Goal: Task Accomplishment & Management: Use online tool/utility

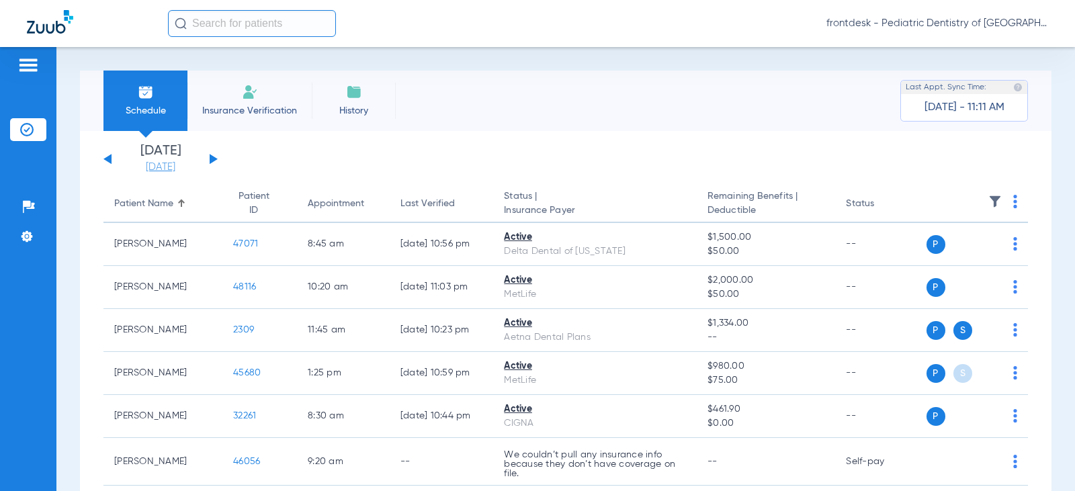
click at [153, 166] on link "[DATE]" at bounding box center [160, 167] width 81 height 13
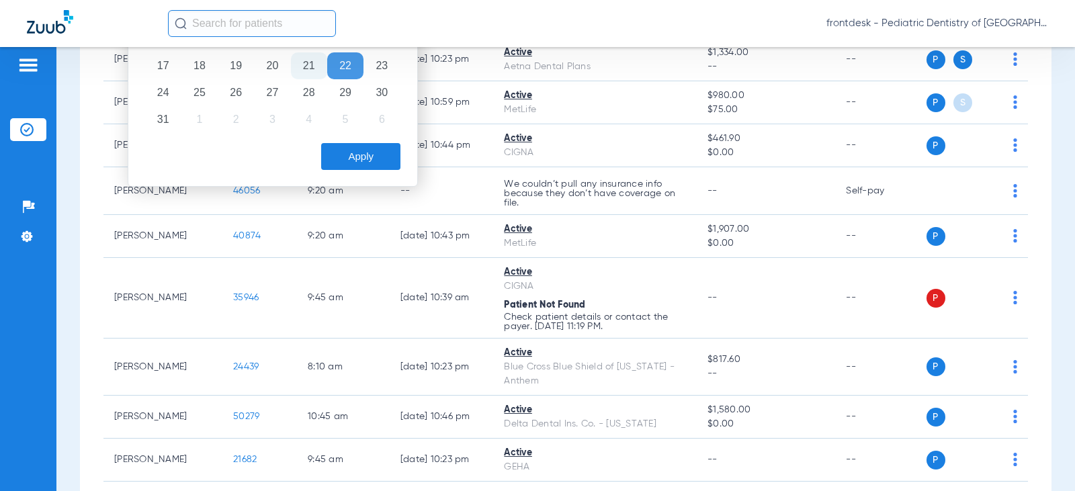
scroll to position [67, 0]
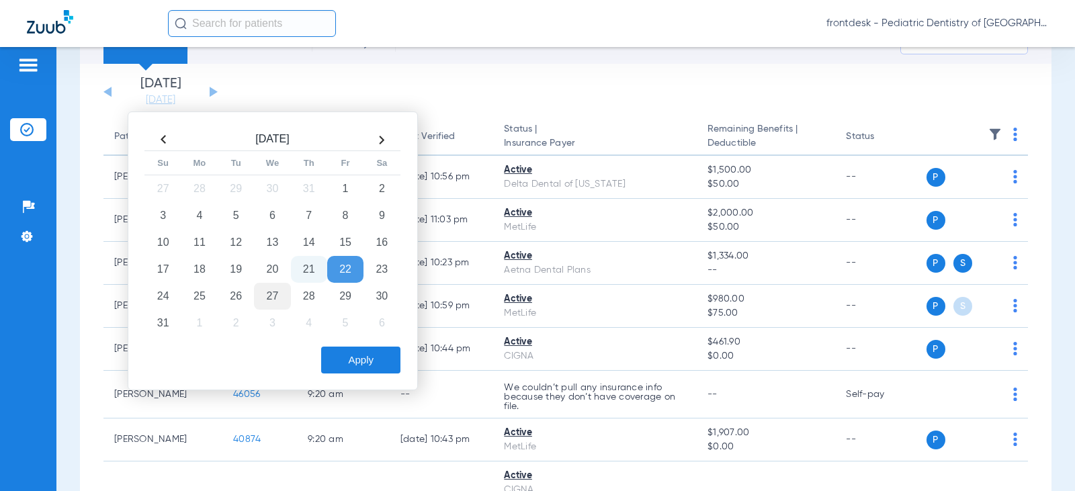
click at [271, 291] on td "27" at bounding box center [272, 296] width 36 height 27
click at [276, 294] on td "27" at bounding box center [272, 296] width 36 height 27
click at [342, 364] on button "Apply" at bounding box center [360, 360] width 79 height 27
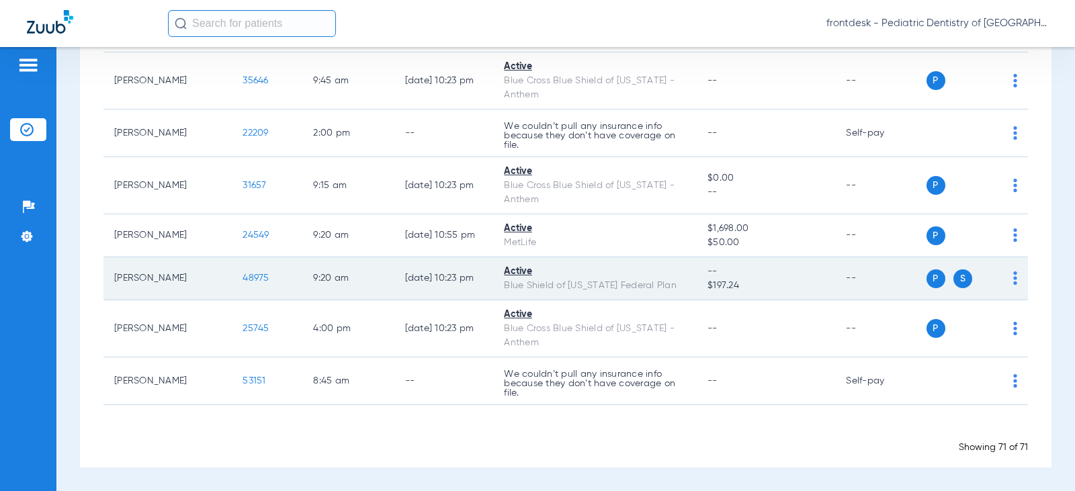
scroll to position [3382, 0]
click at [1007, 279] on td "P S" at bounding box center [977, 278] width 102 height 43
click at [1002, 281] on div "P S" at bounding box center [971, 278] width 91 height 19
click at [242, 280] on span "48975" at bounding box center [255, 277] width 26 height 9
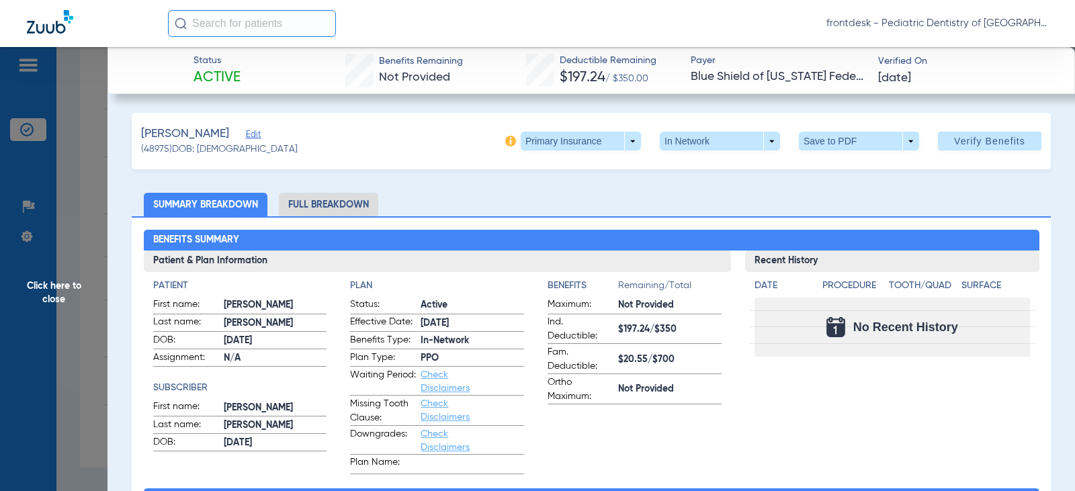
click at [592, 140] on span at bounding box center [580, 141] width 120 height 19
click at [558, 194] on span "Secondary Insurance" at bounding box center [566, 194] width 89 height 9
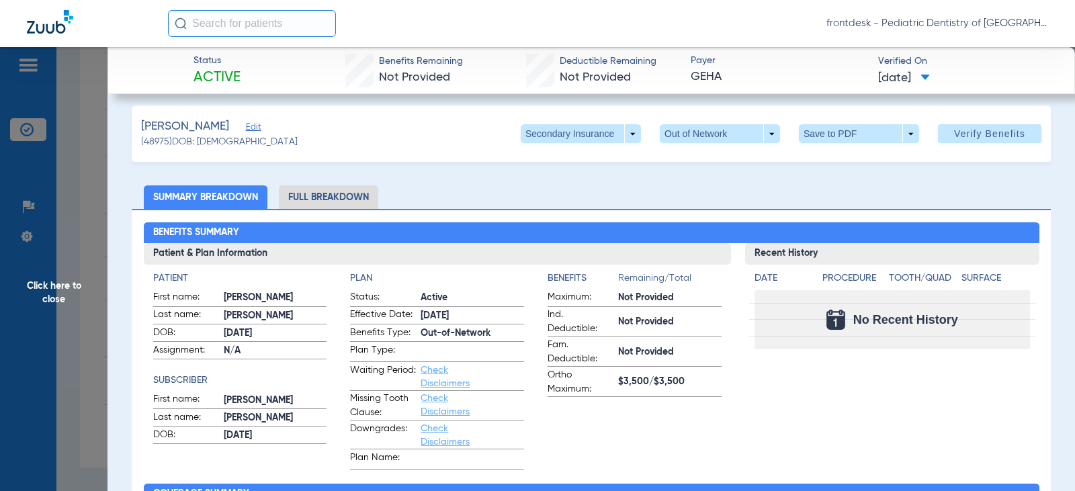
scroll to position [0, 0]
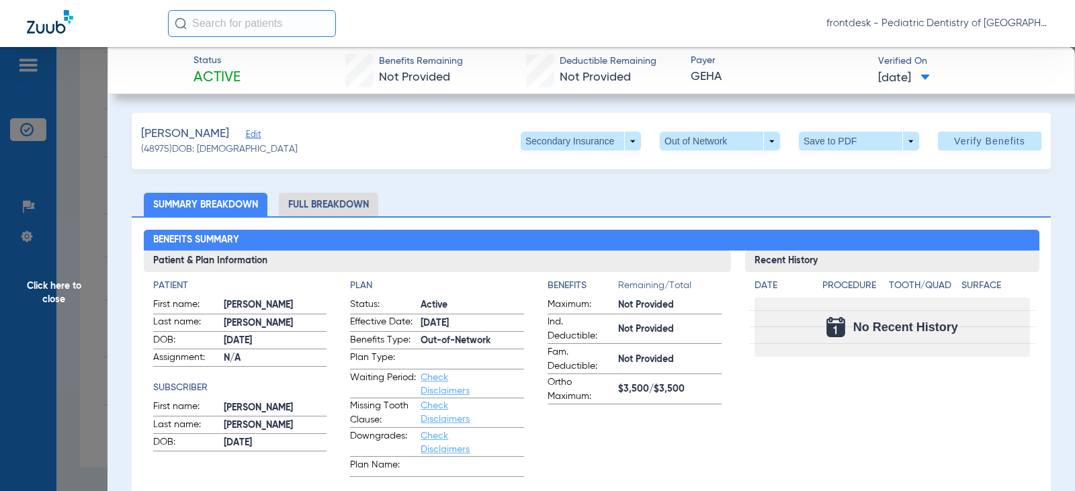
click at [320, 209] on li "Full Breakdown" at bounding box center [328, 205] width 99 height 24
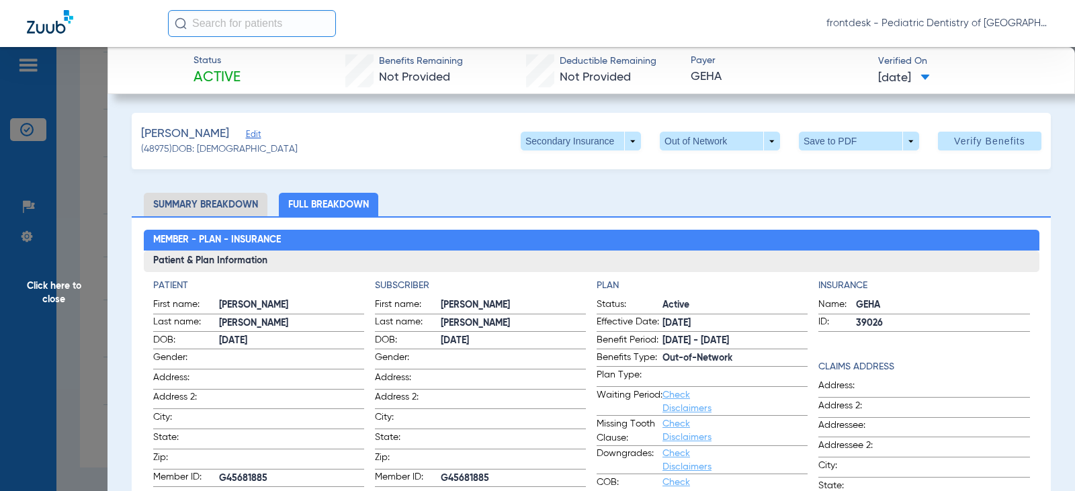
click at [72, 152] on span "Click here to close" at bounding box center [53, 292] width 107 height 491
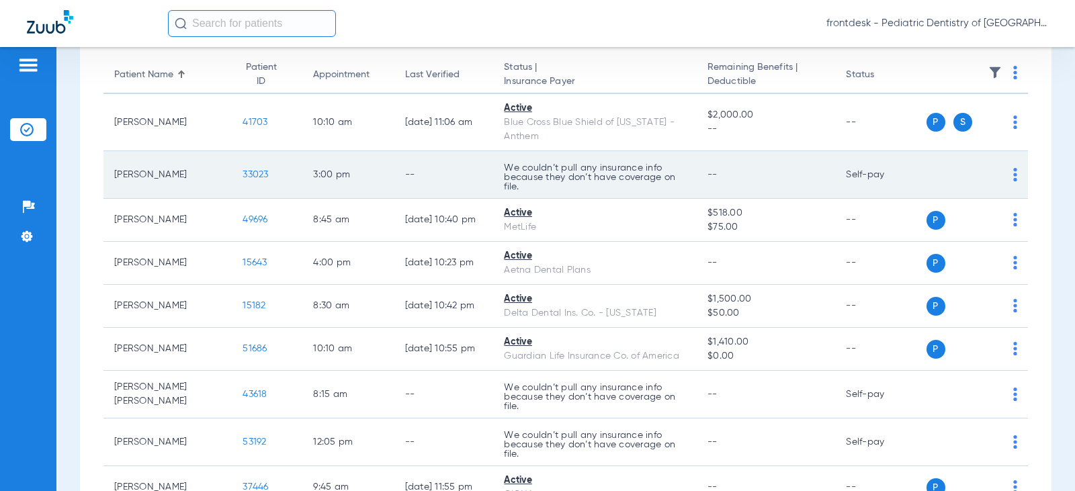
scroll to position [134, 0]
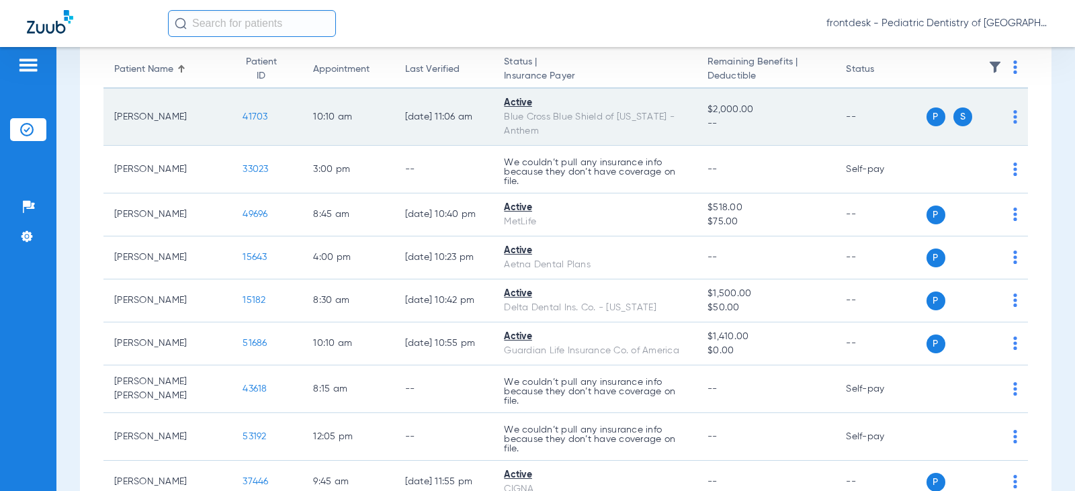
click at [242, 118] on span "41703" at bounding box center [254, 116] width 25 height 9
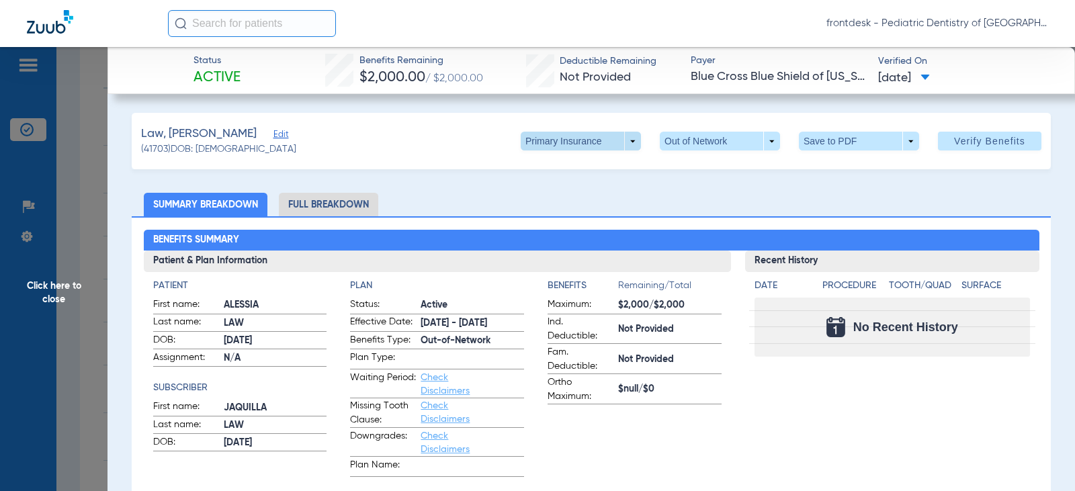
click at [567, 138] on span at bounding box center [581, 141] width 32 height 32
click at [565, 198] on span "Secondary Insurance" at bounding box center [566, 194] width 89 height 9
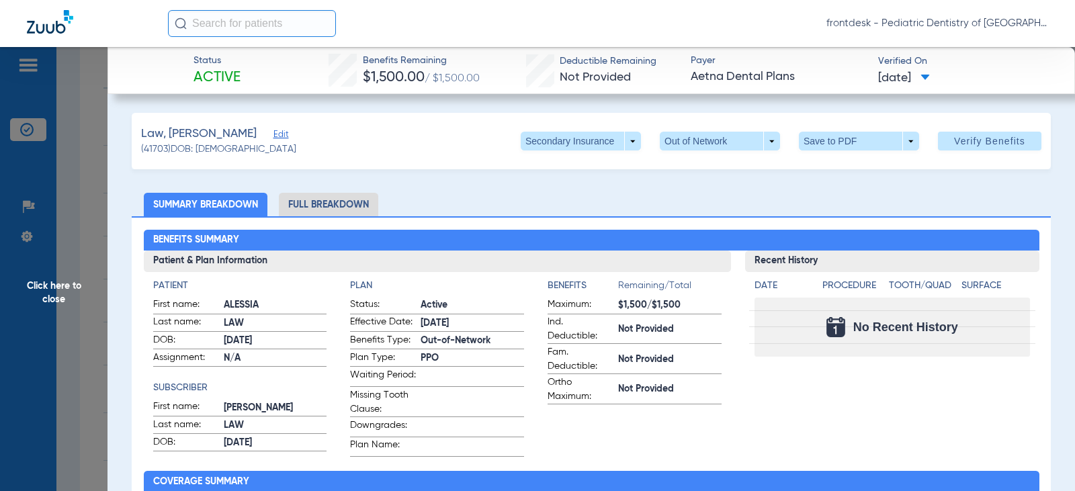
click at [326, 206] on li "Full Breakdown" at bounding box center [328, 205] width 99 height 24
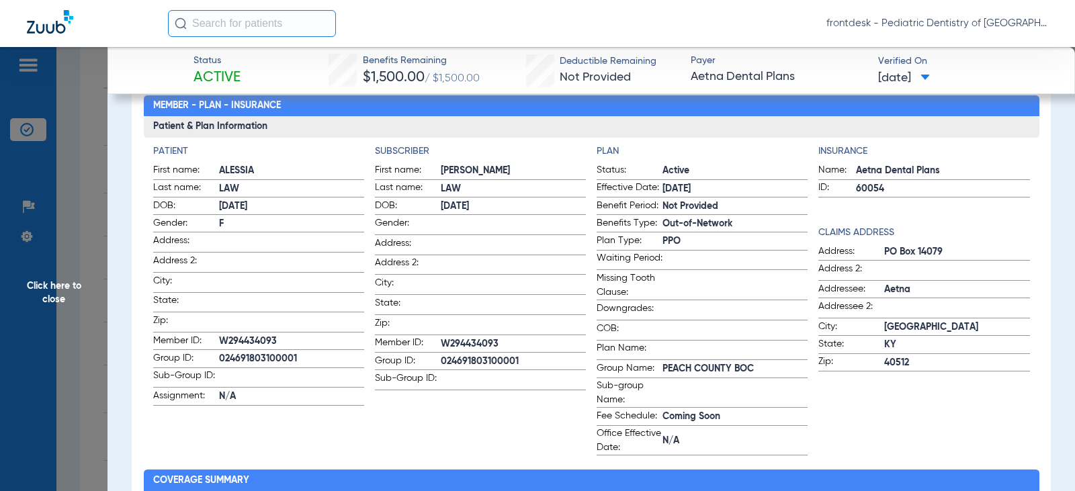
click at [68, 208] on span "Click here to close" at bounding box center [53, 292] width 107 height 491
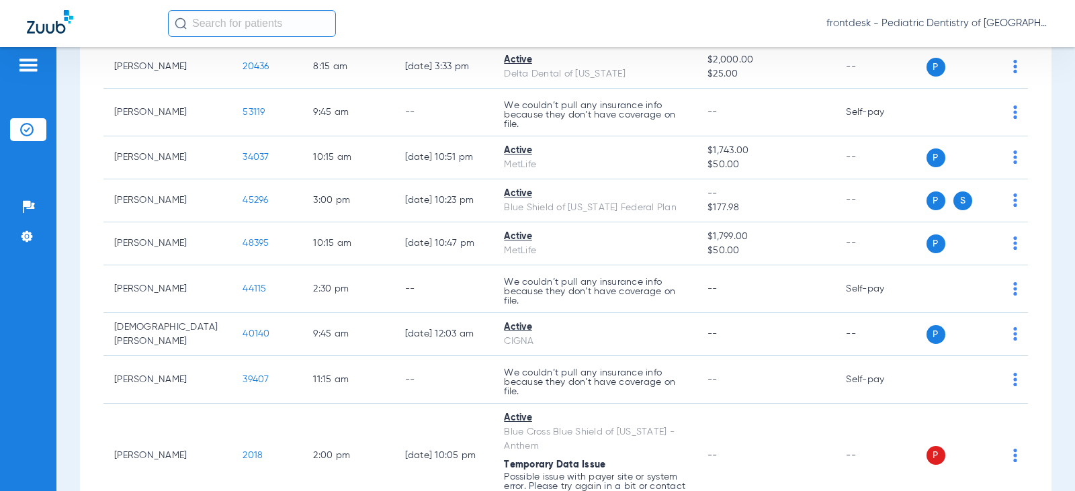
scroll to position [1545, 0]
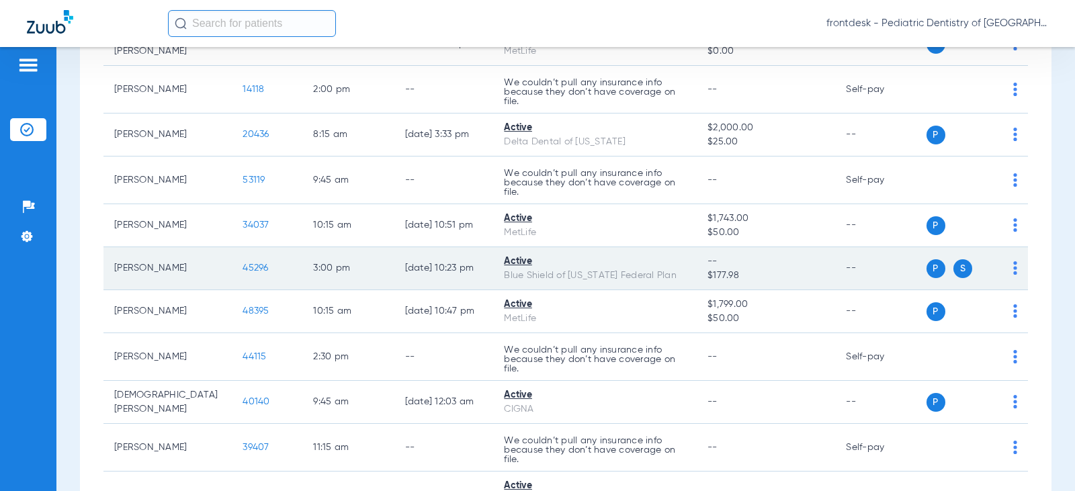
click at [242, 269] on span "45296" at bounding box center [255, 267] width 26 height 9
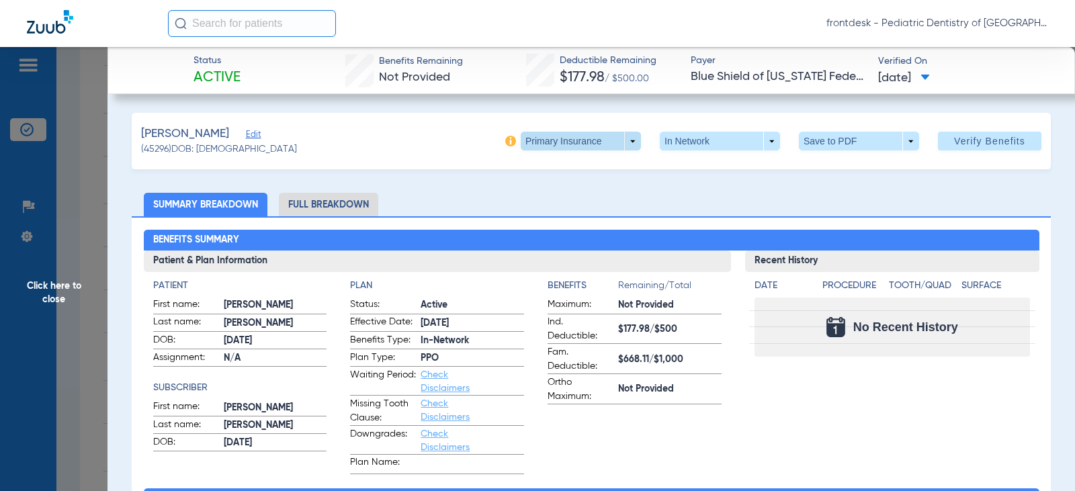
click at [565, 140] on span at bounding box center [581, 141] width 32 height 32
click at [562, 193] on span "Secondary Insurance" at bounding box center [566, 194] width 89 height 9
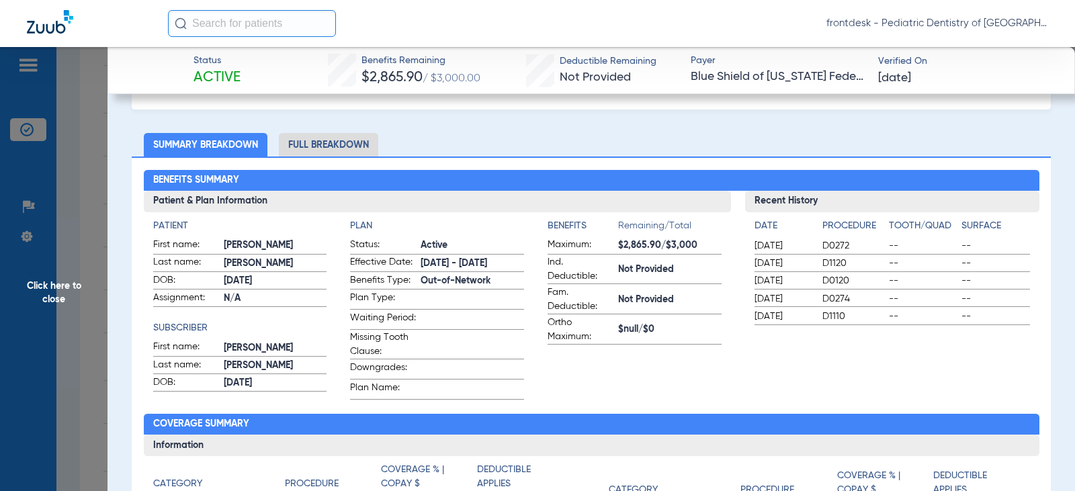
scroll to position [0, 0]
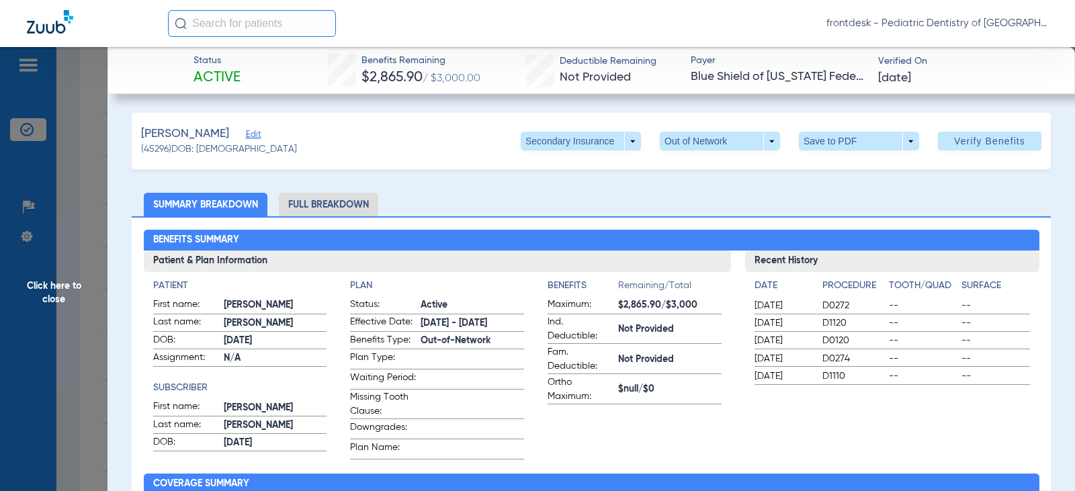
click at [296, 210] on li "Full Breakdown" at bounding box center [328, 205] width 99 height 24
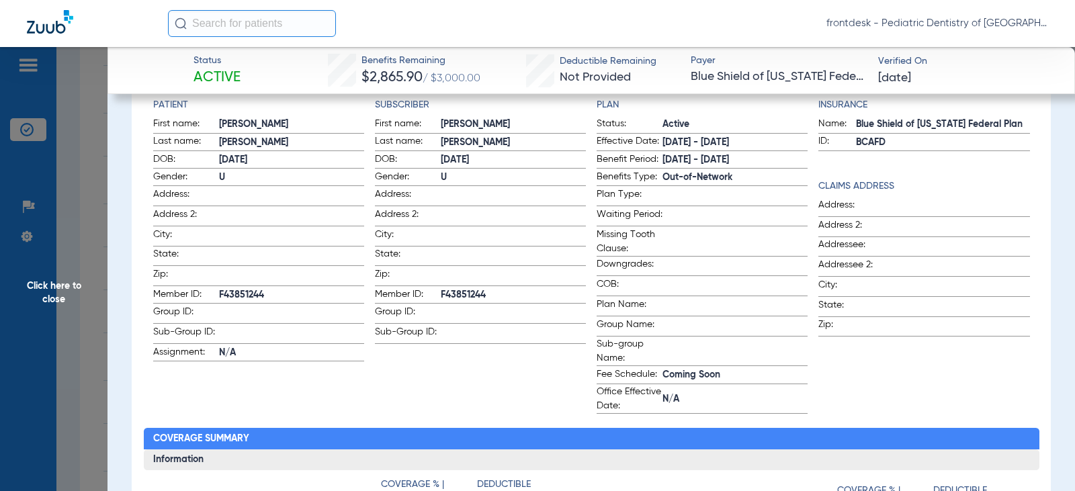
scroll to position [201, 0]
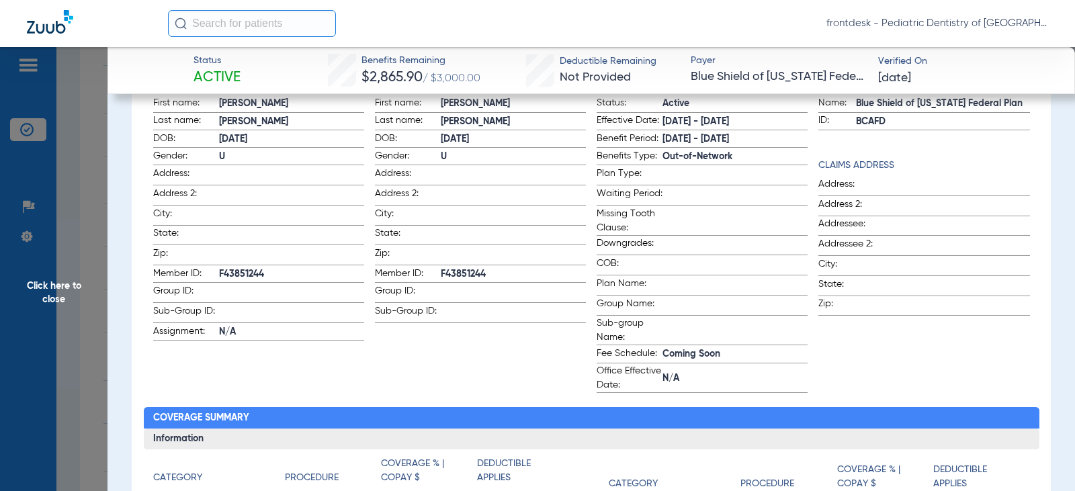
click at [77, 204] on span "Click here to close" at bounding box center [53, 292] width 107 height 491
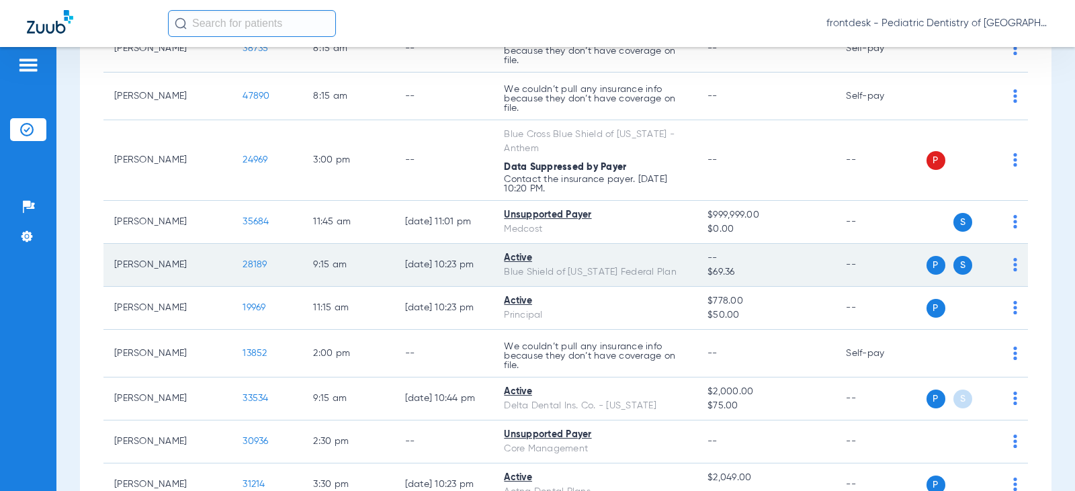
scroll to position [873, 0]
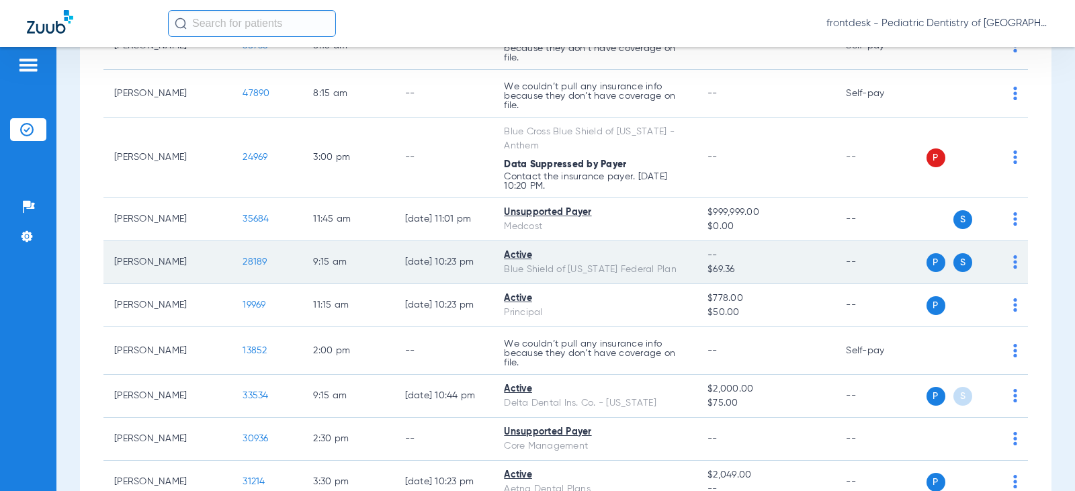
click at [242, 265] on span "28189" at bounding box center [254, 261] width 24 height 9
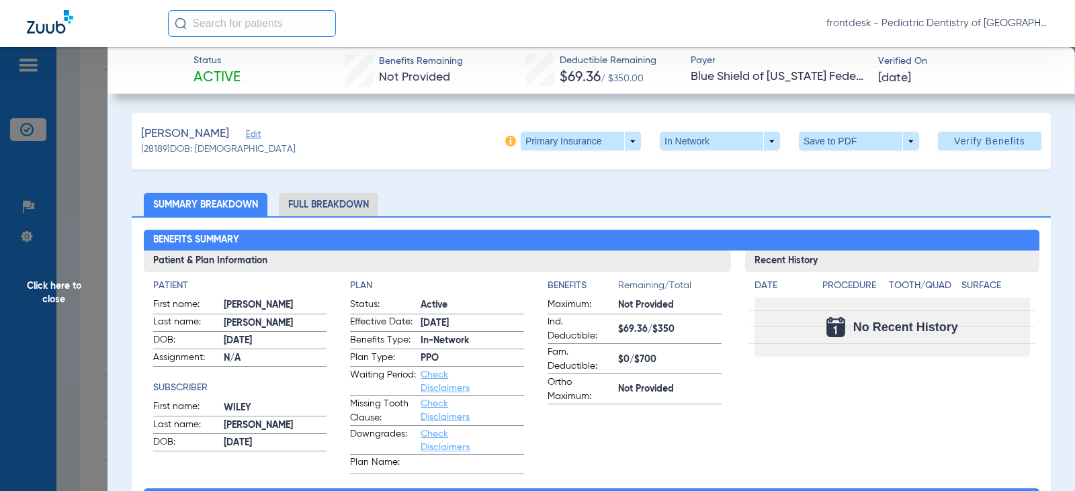
click at [347, 206] on li "Full Breakdown" at bounding box center [328, 205] width 99 height 24
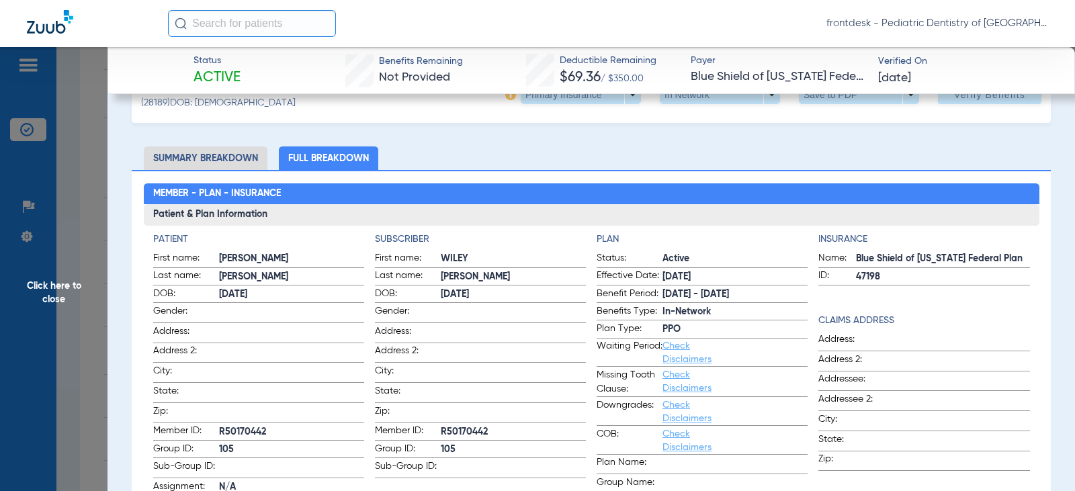
scroll to position [0, 0]
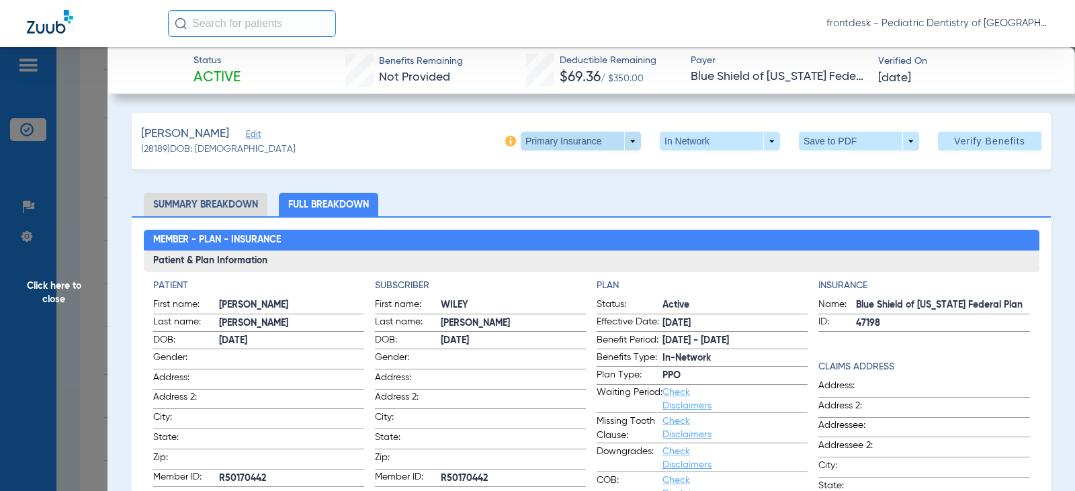
click at [604, 144] on span at bounding box center [580, 141] width 120 height 19
click at [559, 193] on span "Secondary Insurance" at bounding box center [566, 194] width 89 height 9
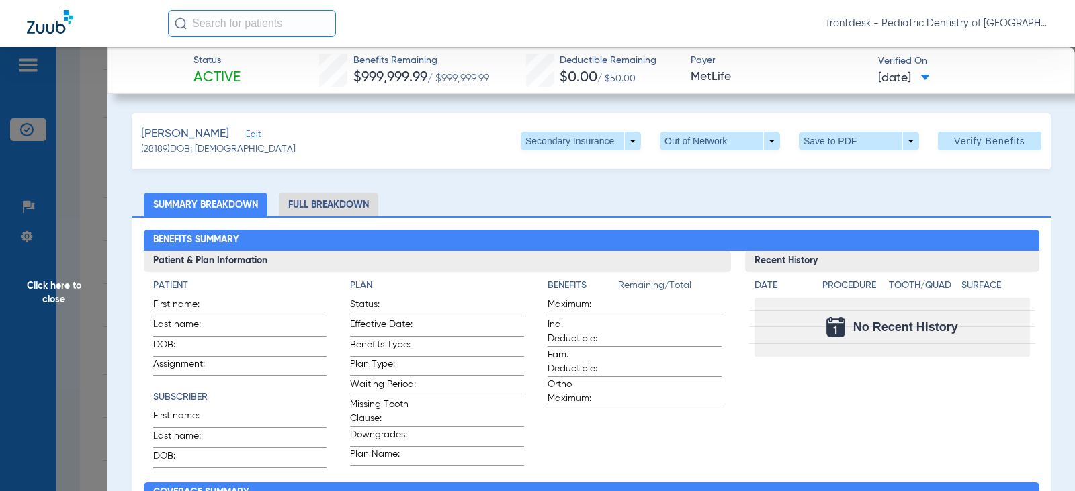
click at [347, 207] on li "Full Breakdown" at bounding box center [328, 205] width 99 height 24
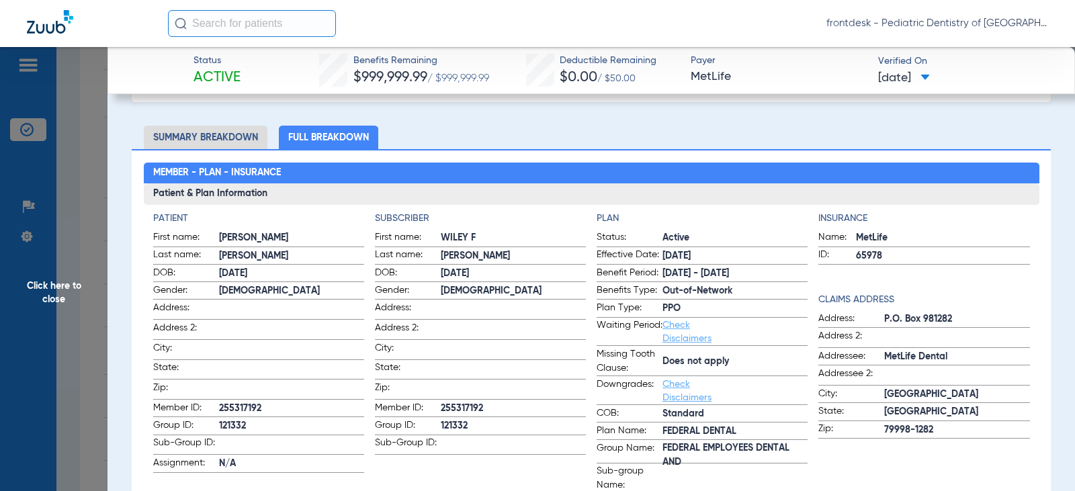
scroll to position [134, 0]
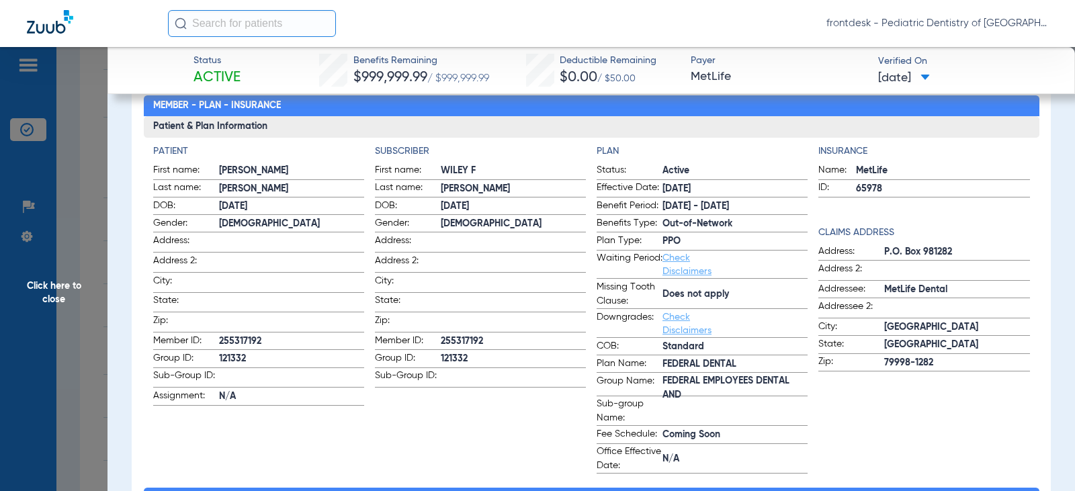
click at [103, 169] on span "Click here to close" at bounding box center [53, 292] width 107 height 491
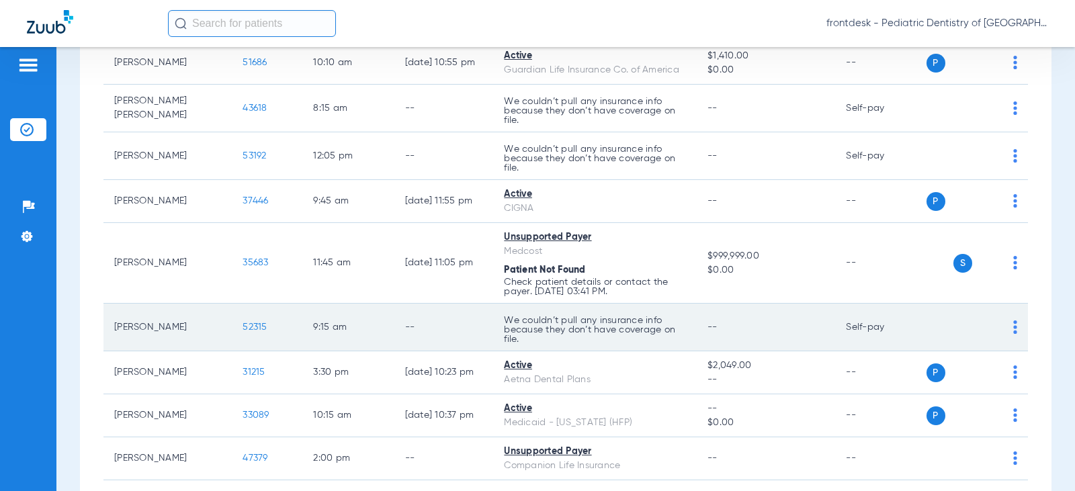
scroll to position [403, 0]
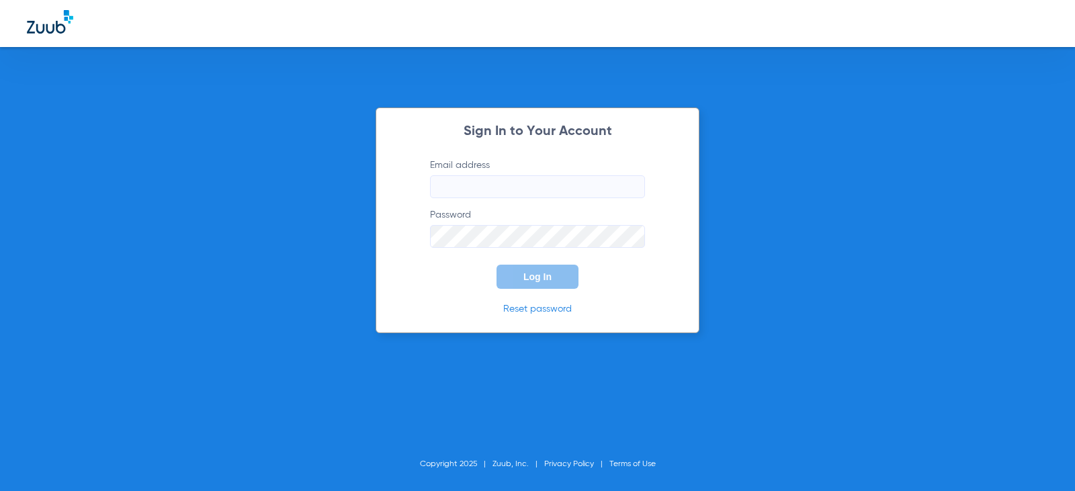
type input "[EMAIL_ADDRESS][DOMAIN_NAME]"
click at [518, 280] on button "Log In" at bounding box center [537, 277] width 82 height 24
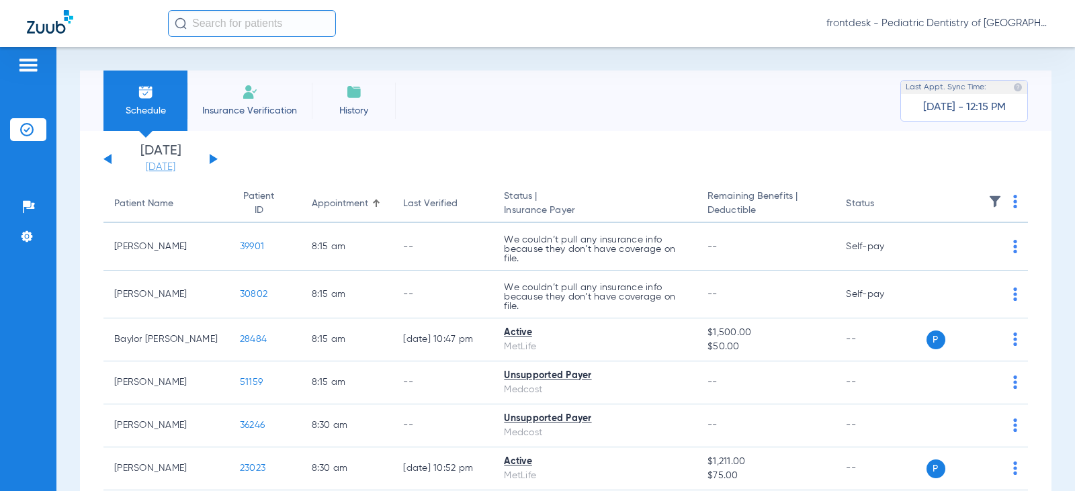
click at [153, 168] on link "[DATE]" at bounding box center [160, 167] width 81 height 13
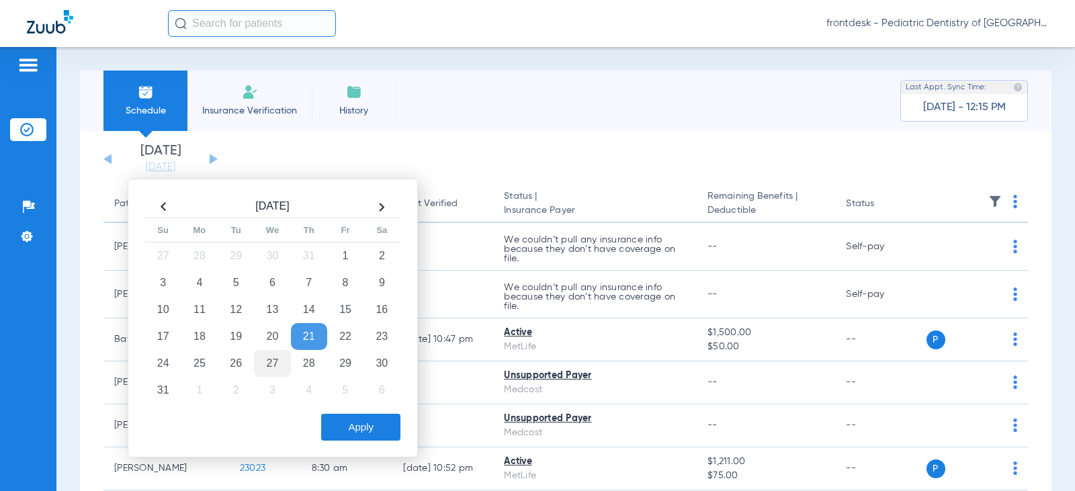
click at [269, 361] on td "27" at bounding box center [272, 363] width 36 height 27
click at [369, 434] on button "Apply" at bounding box center [360, 427] width 79 height 27
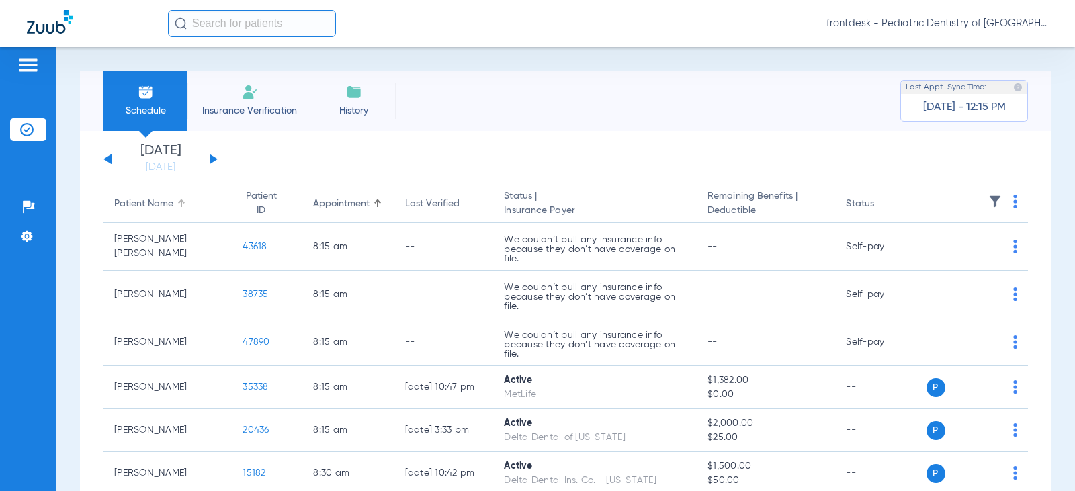
click at [148, 204] on div "Patient Name" at bounding box center [143, 204] width 59 height 14
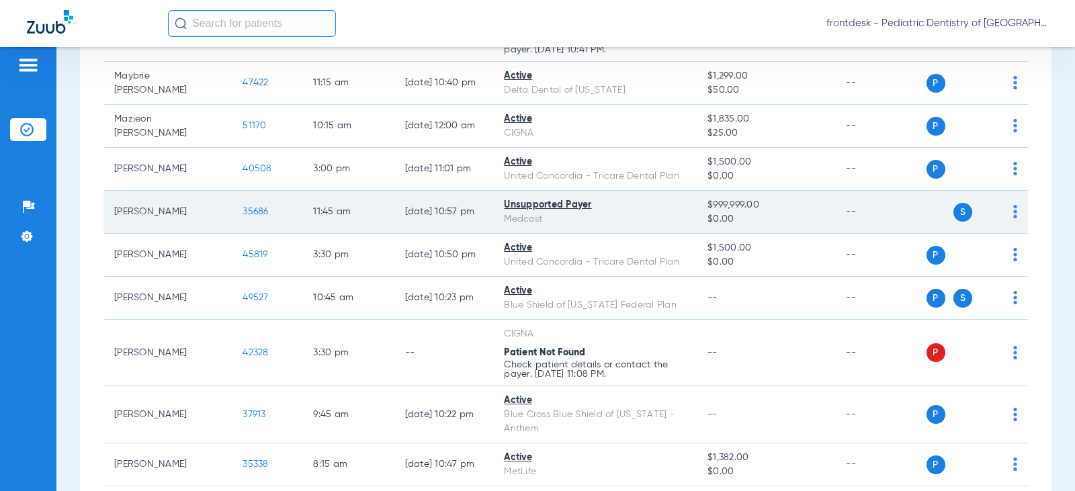
scroll to position [2753, 0]
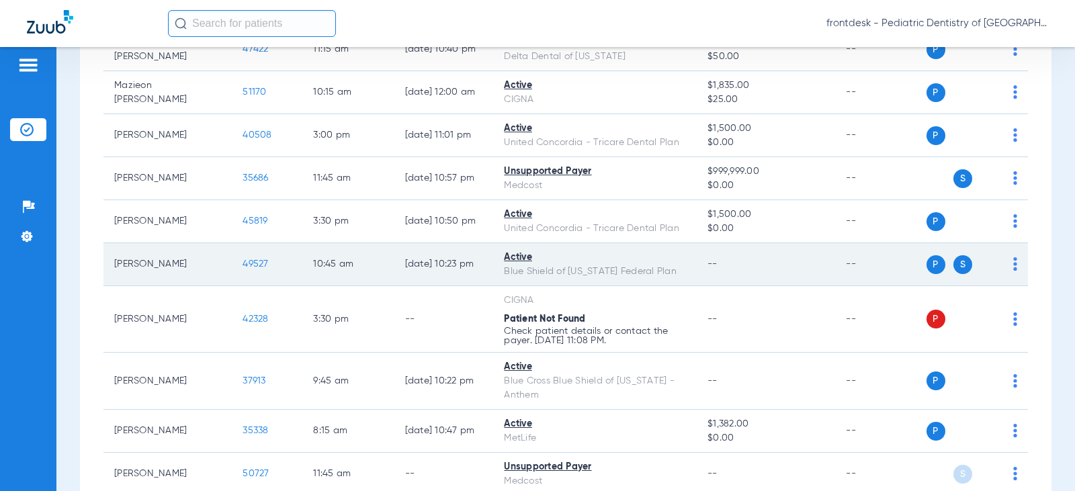
click at [242, 269] on span "49527" at bounding box center [255, 263] width 26 height 9
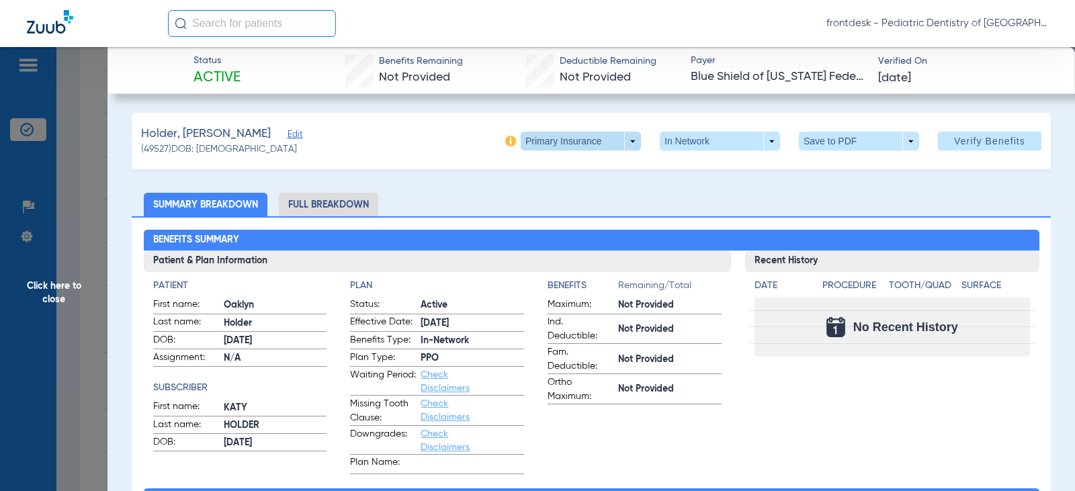
click at [576, 148] on span at bounding box center [581, 141] width 32 height 32
click at [550, 199] on span "Secondary Insurance" at bounding box center [566, 194] width 89 height 9
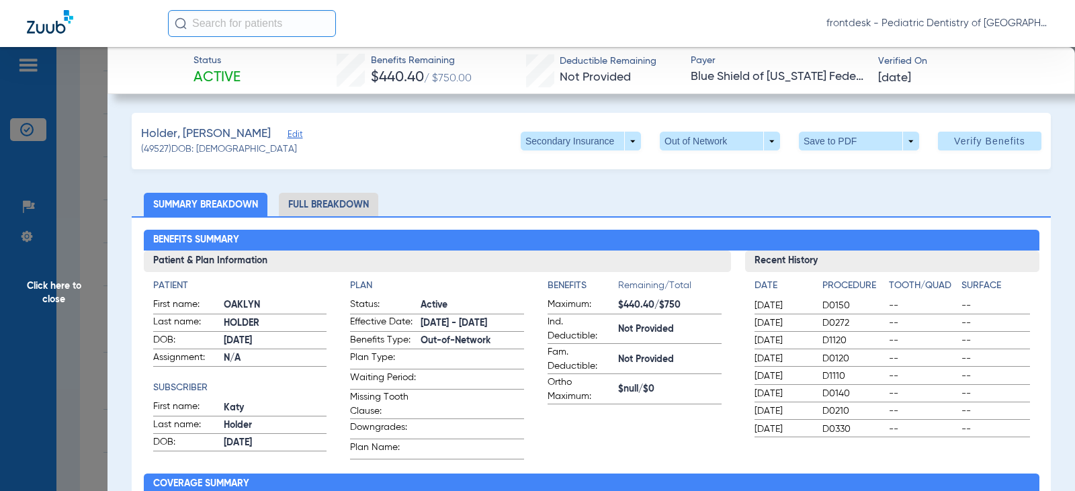
scroll to position [67, 0]
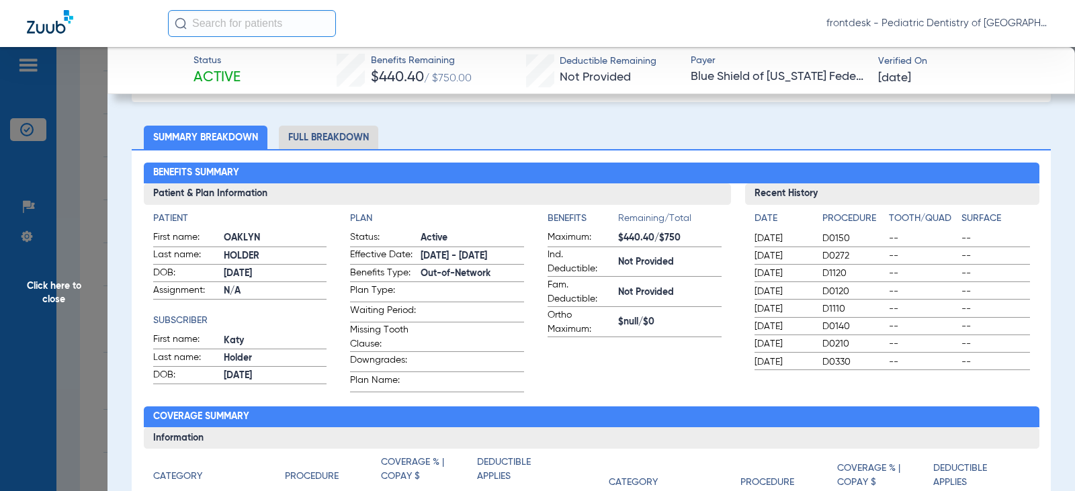
click at [314, 138] on li "Full Breakdown" at bounding box center [328, 138] width 99 height 24
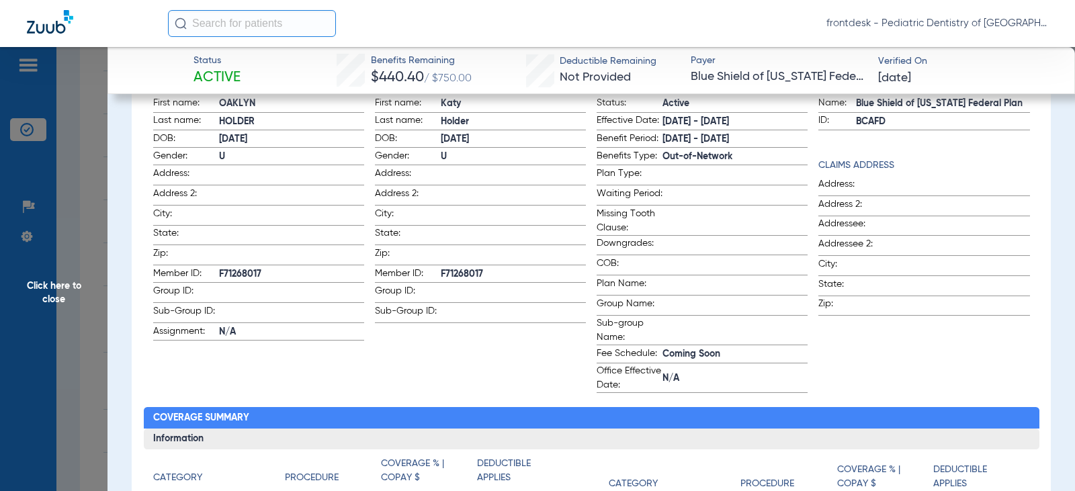
scroll to position [134, 0]
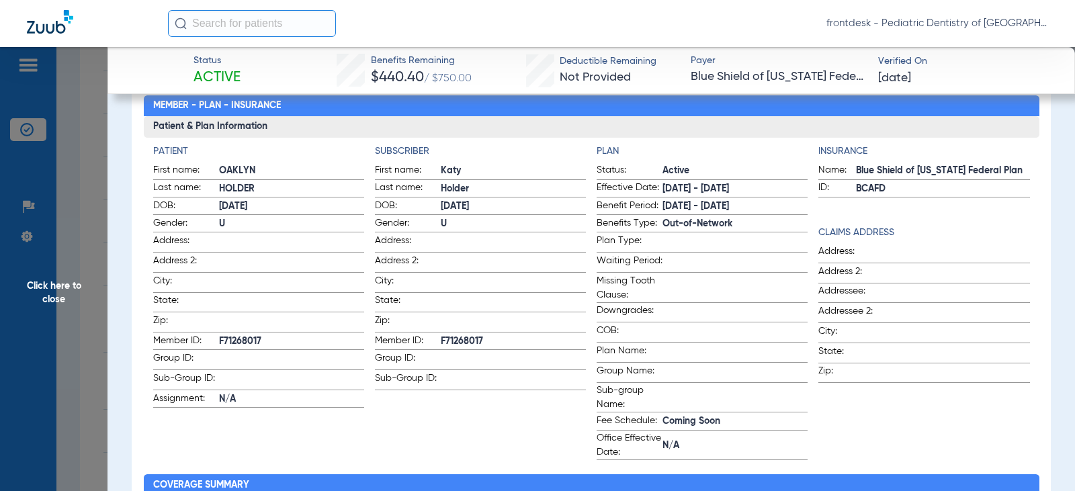
click at [92, 159] on span "Click here to close" at bounding box center [53, 292] width 107 height 491
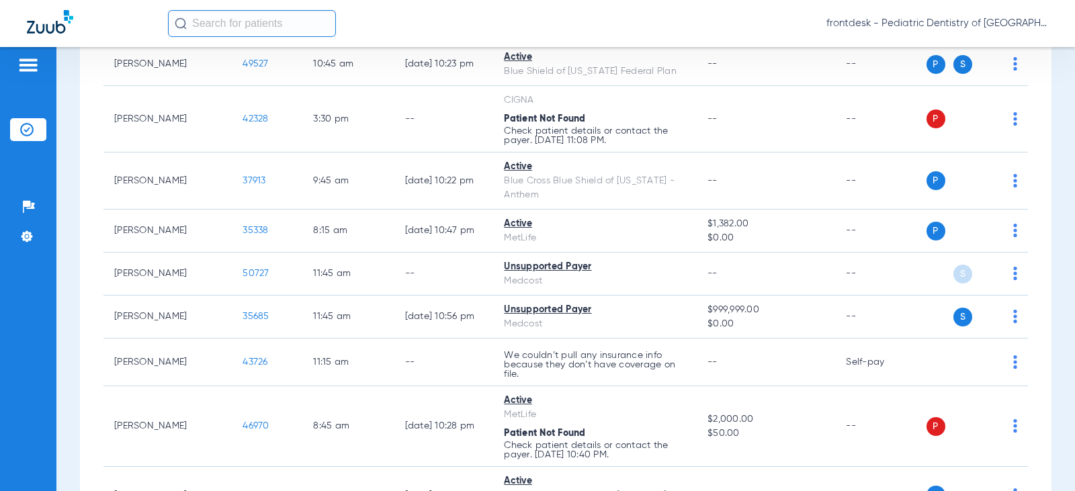
scroll to position [2955, 0]
click at [62, 120] on div "Schedule Insurance Verification History Last Appt. Sync Time: [DATE] - 12:27 PM…" at bounding box center [565, 269] width 1018 height 444
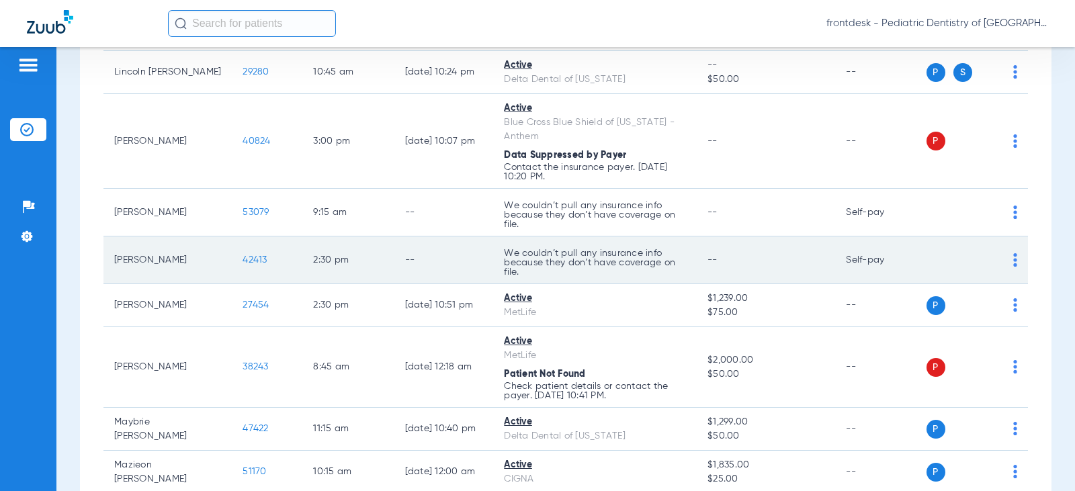
scroll to position [2351, 0]
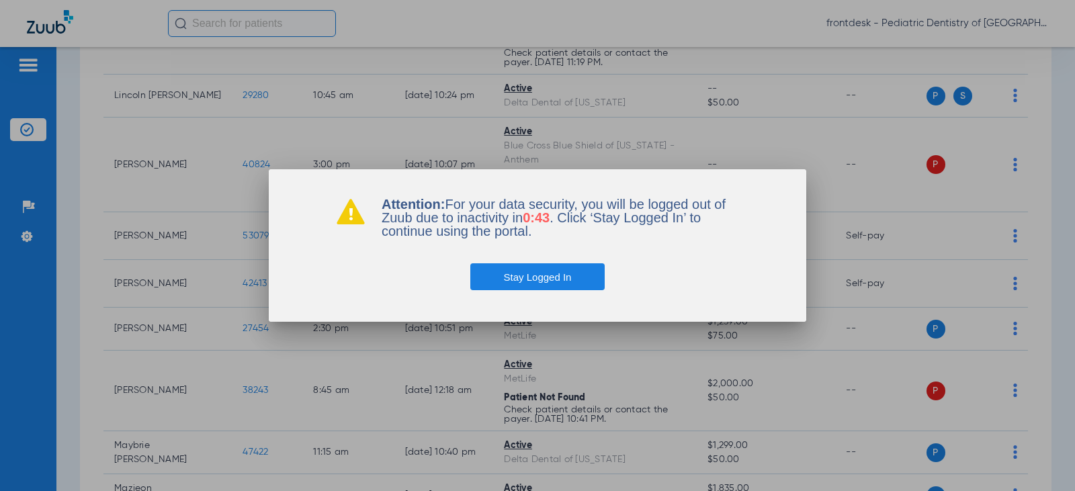
click at [531, 279] on button "Stay Logged In" at bounding box center [537, 276] width 135 height 27
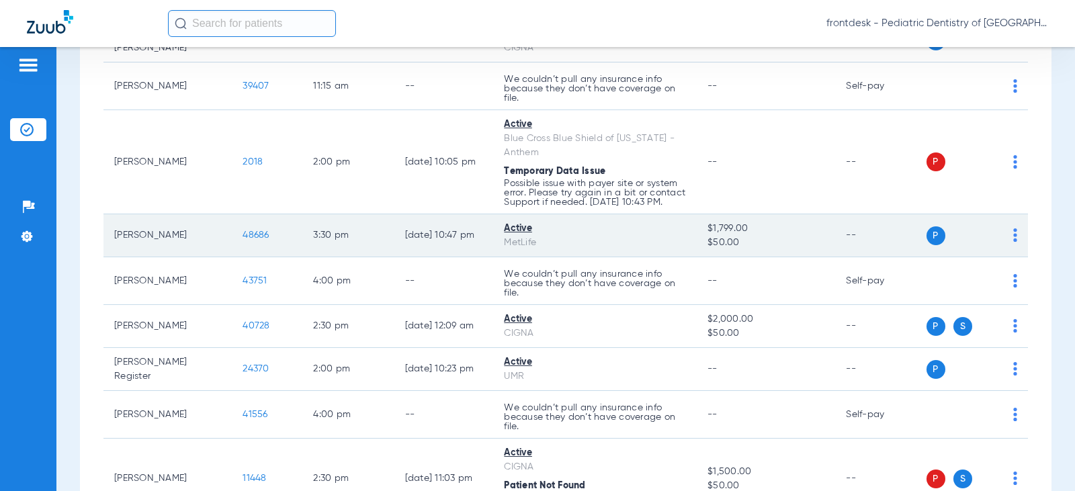
scroll to position [2082, 0]
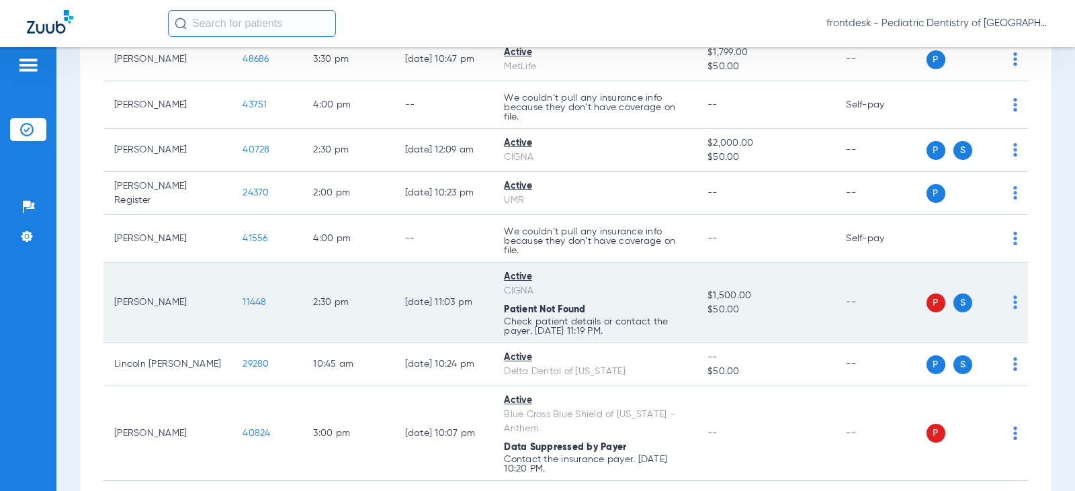
click at [1013, 306] on img at bounding box center [1015, 301] width 4 height 13
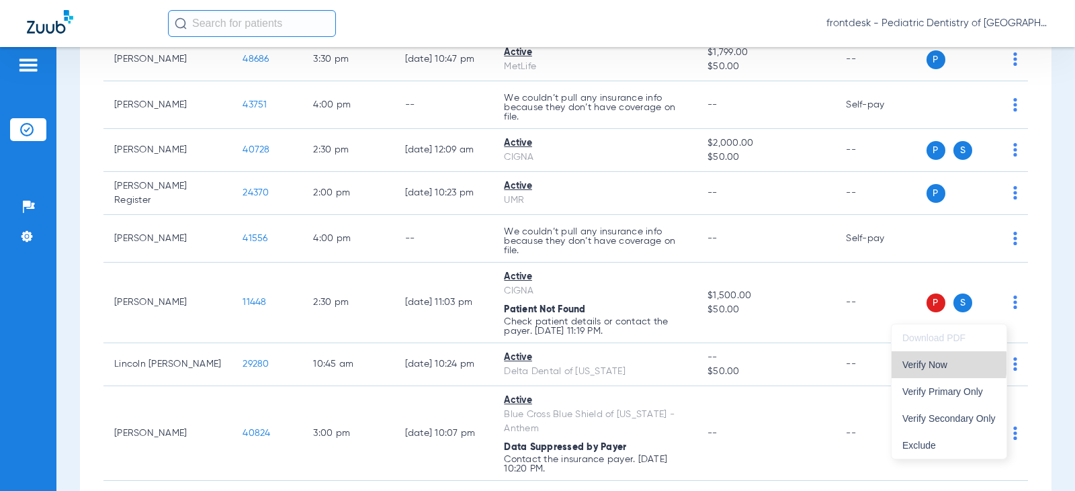
click at [924, 363] on span "Verify Now" at bounding box center [948, 364] width 93 height 9
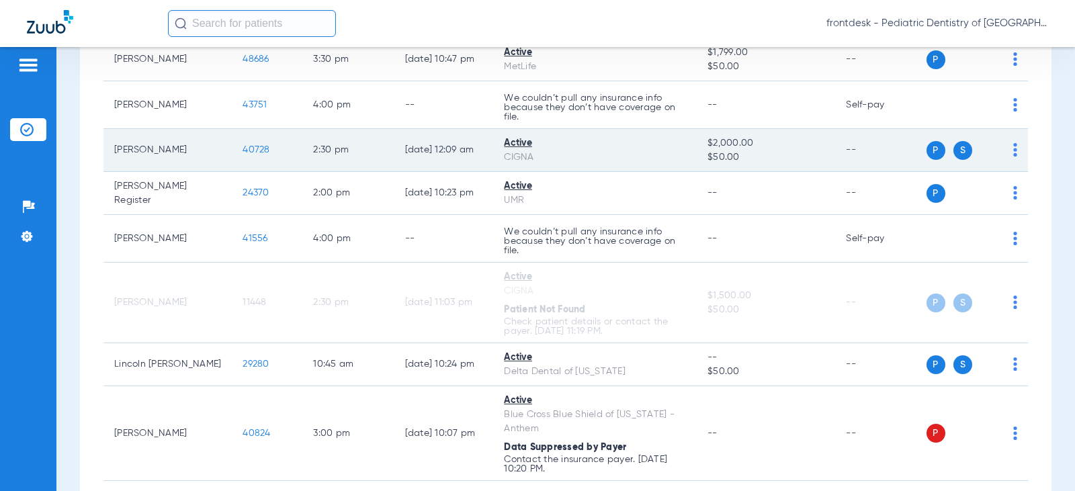
click at [242, 154] on span "40728" at bounding box center [255, 149] width 27 height 9
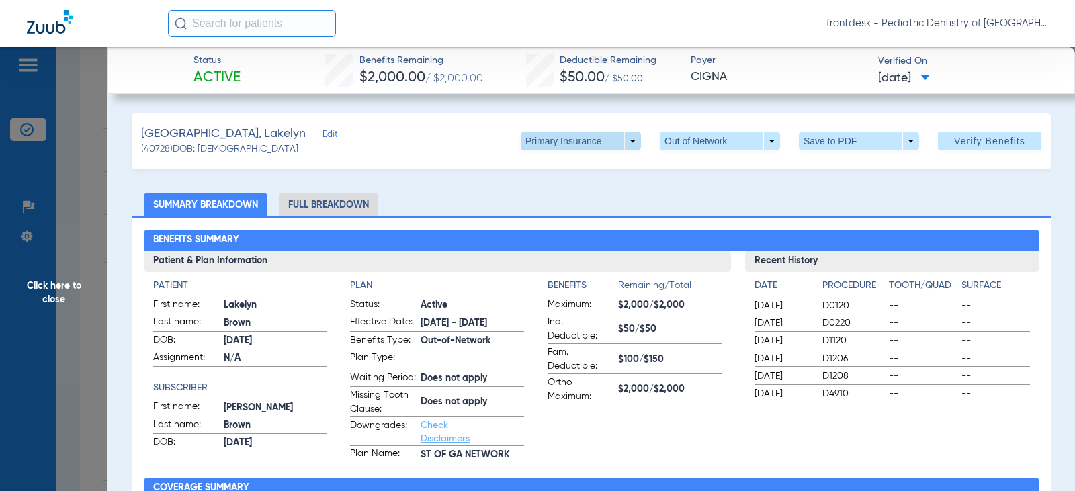
click at [621, 142] on span at bounding box center [580, 141] width 120 height 19
click at [555, 203] on button "Secondary Insurance" at bounding box center [566, 194] width 110 height 27
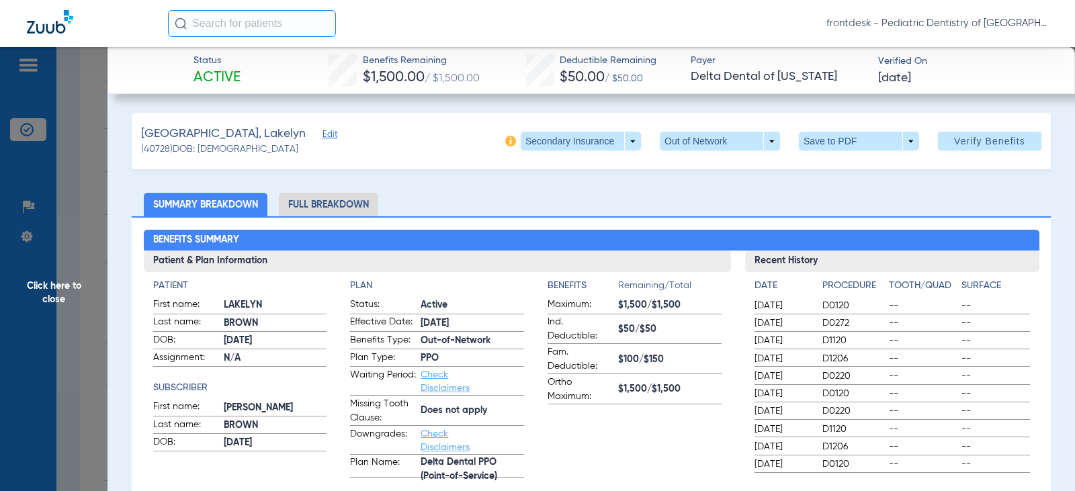
click at [332, 207] on li "Full Breakdown" at bounding box center [328, 205] width 99 height 24
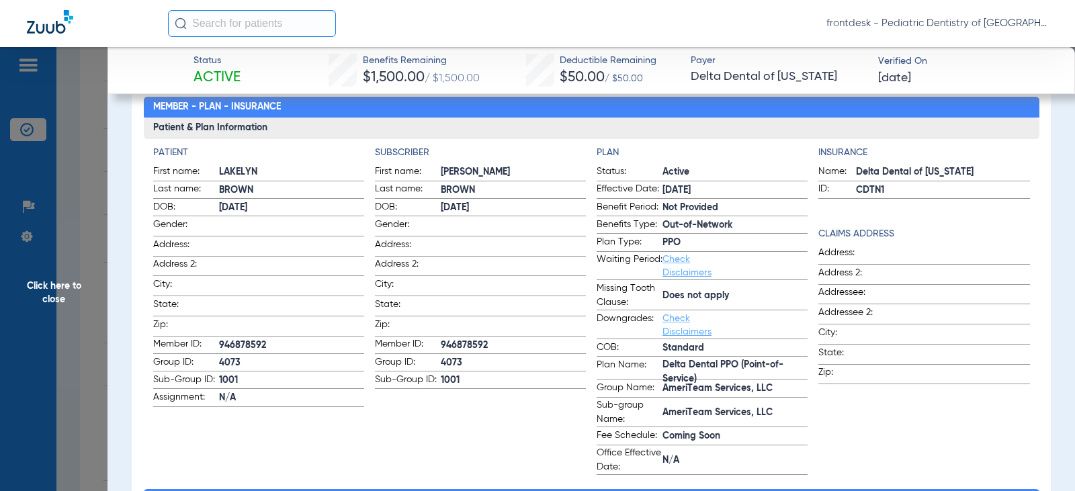
scroll to position [134, 0]
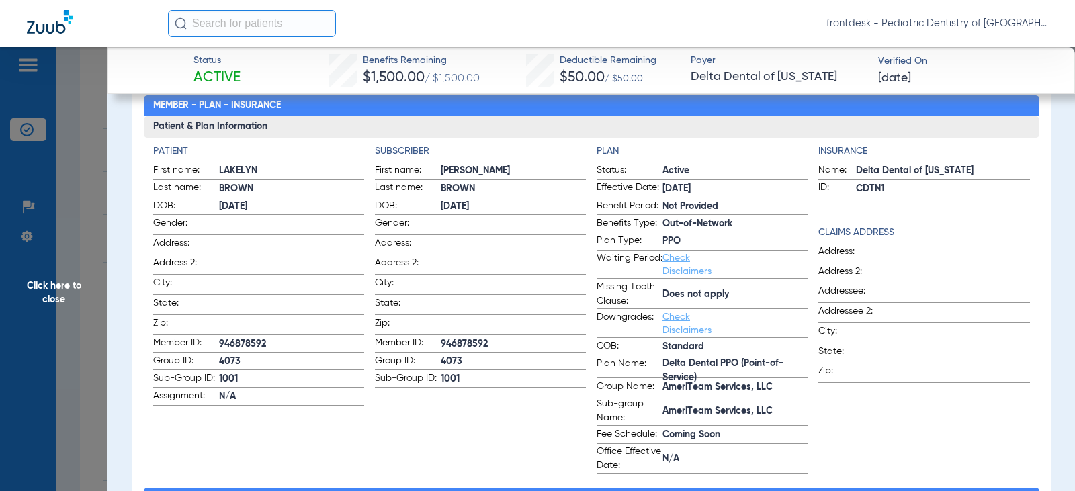
click at [69, 214] on span "Click here to close" at bounding box center [53, 292] width 107 height 491
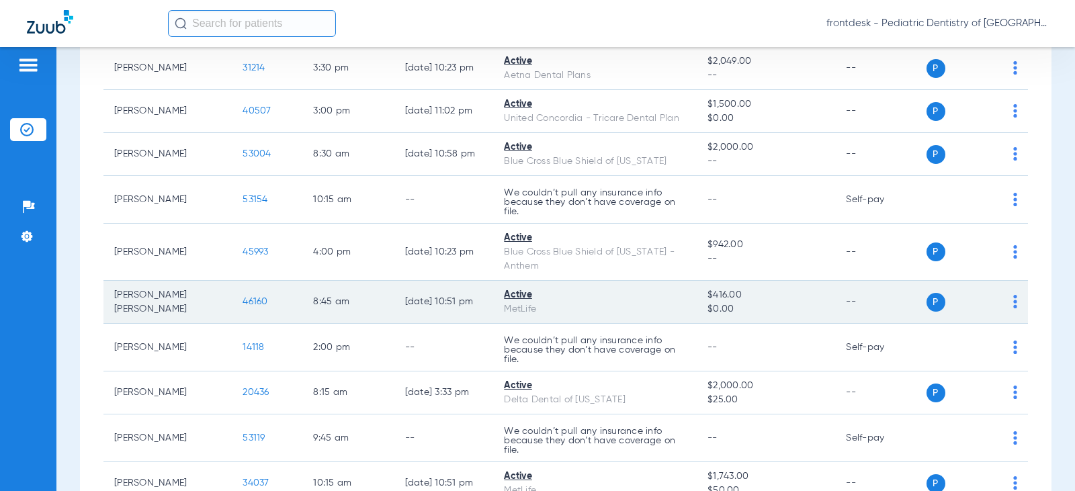
scroll to position [1189, 0]
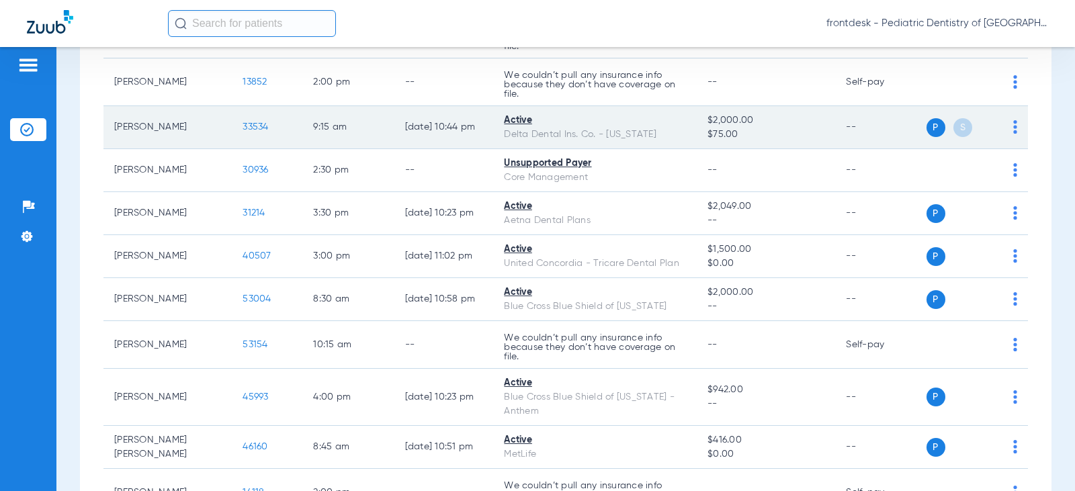
click at [242, 126] on span "33534" at bounding box center [255, 126] width 26 height 9
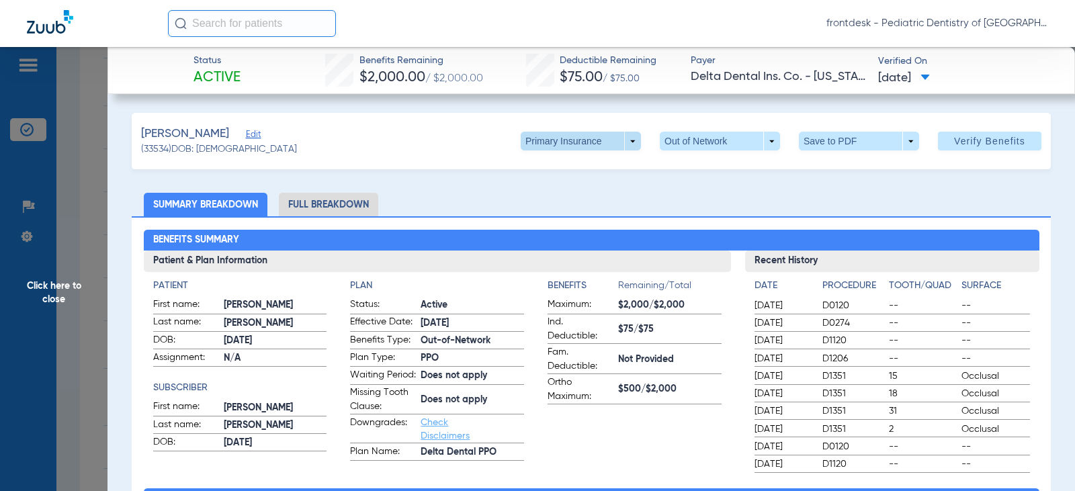
click at [533, 144] on span at bounding box center [580, 141] width 120 height 19
click at [544, 195] on span "Secondary Insurance" at bounding box center [566, 194] width 89 height 9
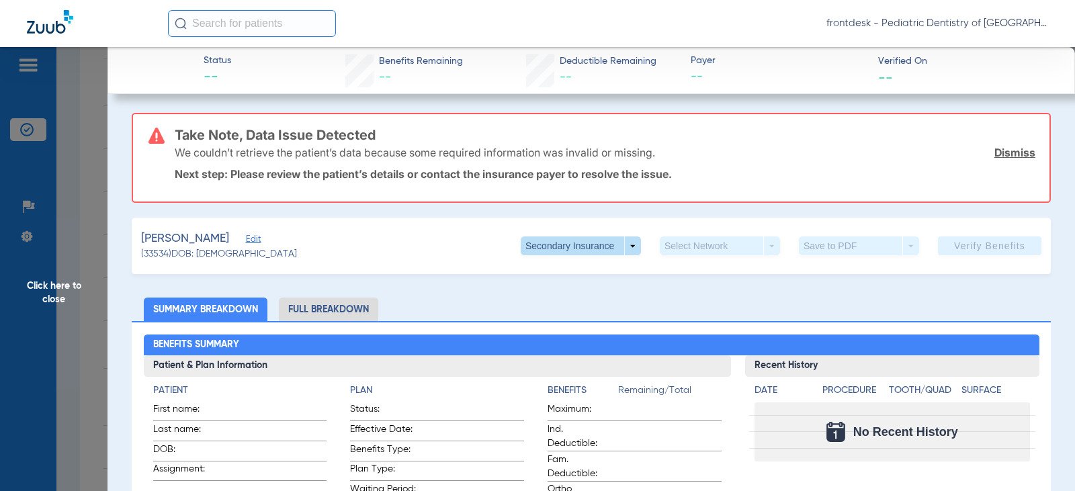
click at [539, 249] on span at bounding box center [580, 245] width 120 height 19
click at [535, 275] on span "Primary Insurance" at bounding box center [566, 272] width 89 height 9
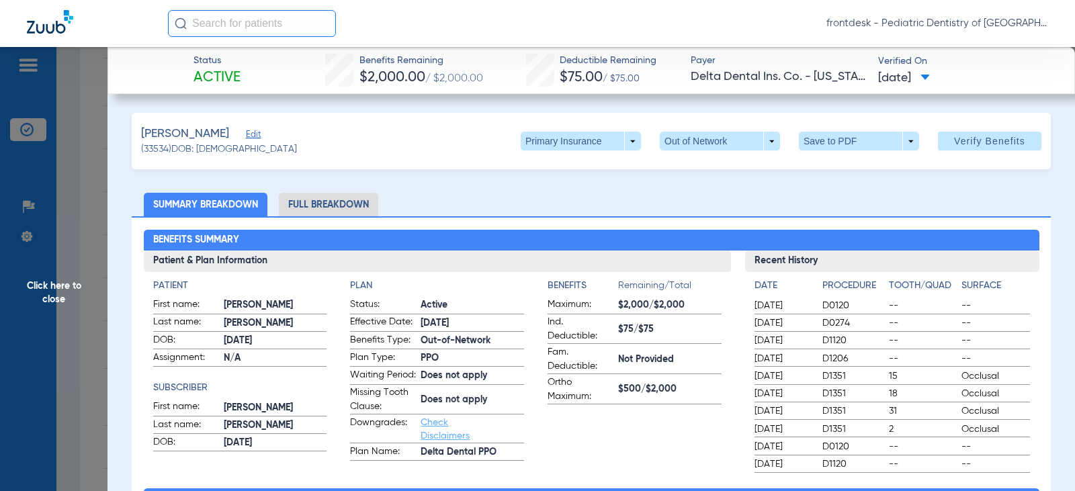
click at [64, 185] on span "Click here to close" at bounding box center [53, 292] width 107 height 491
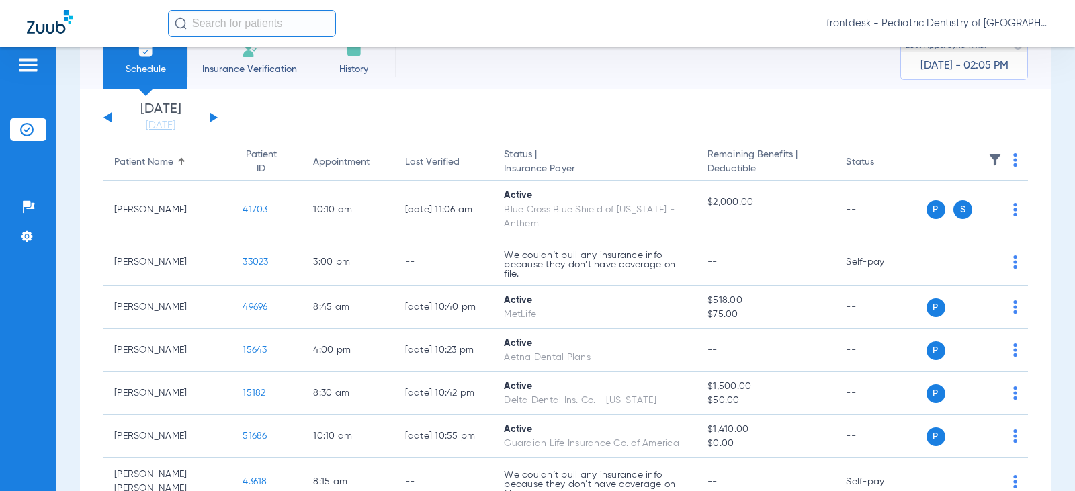
scroll to position [0, 0]
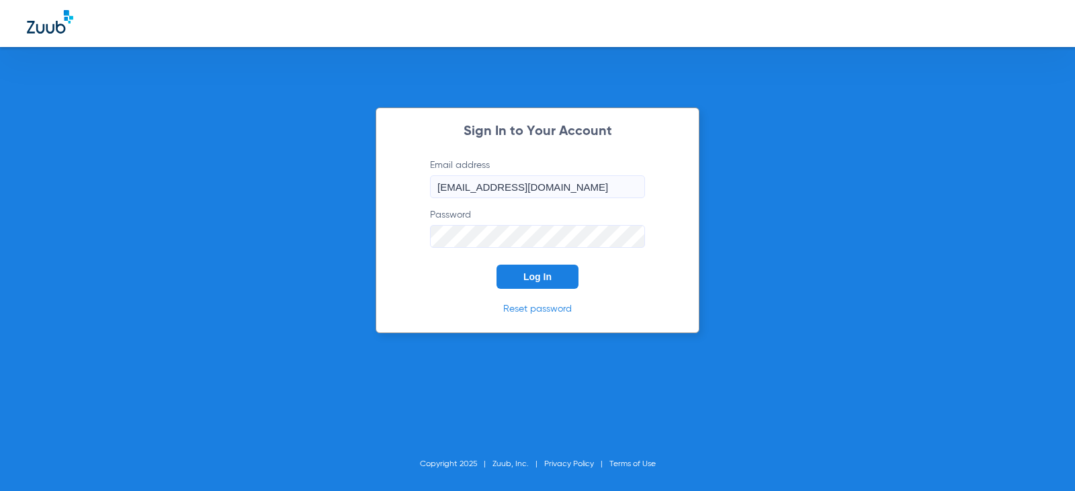
click at [549, 279] on span "Log In" at bounding box center [537, 276] width 28 height 11
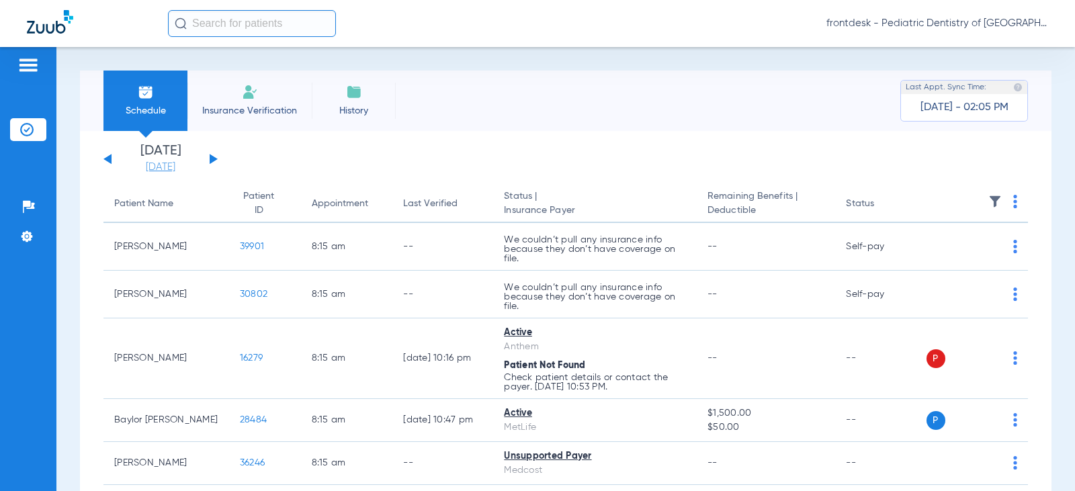
click at [166, 169] on link "[DATE]" at bounding box center [160, 167] width 81 height 13
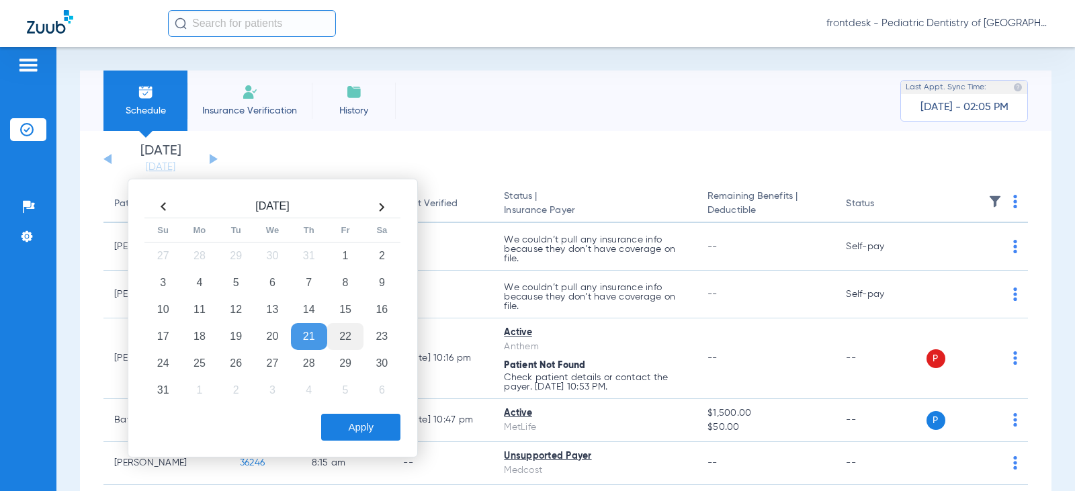
click at [347, 334] on td "22" at bounding box center [345, 336] width 36 height 27
click at [357, 430] on button "Apply" at bounding box center [360, 427] width 79 height 27
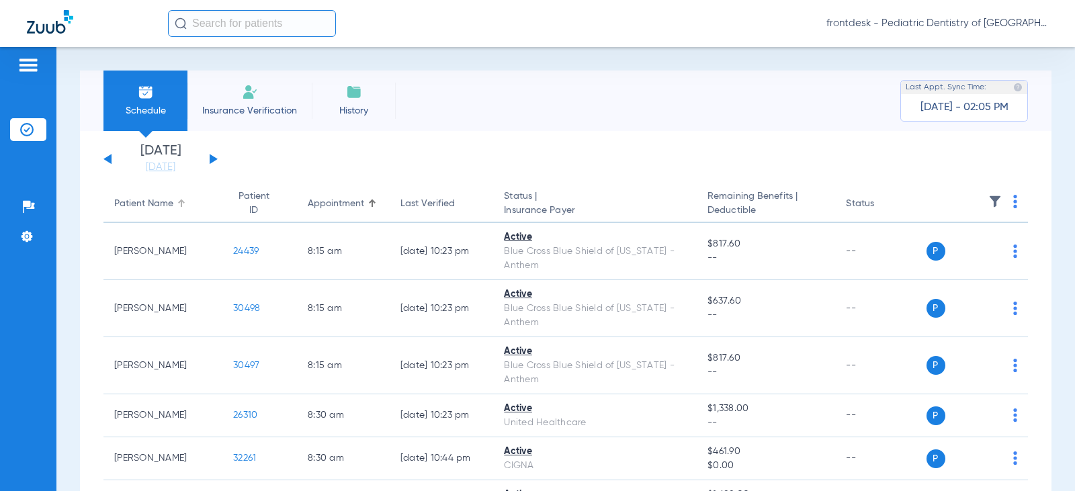
click at [150, 210] on div "Patient Name" at bounding box center [143, 204] width 59 height 14
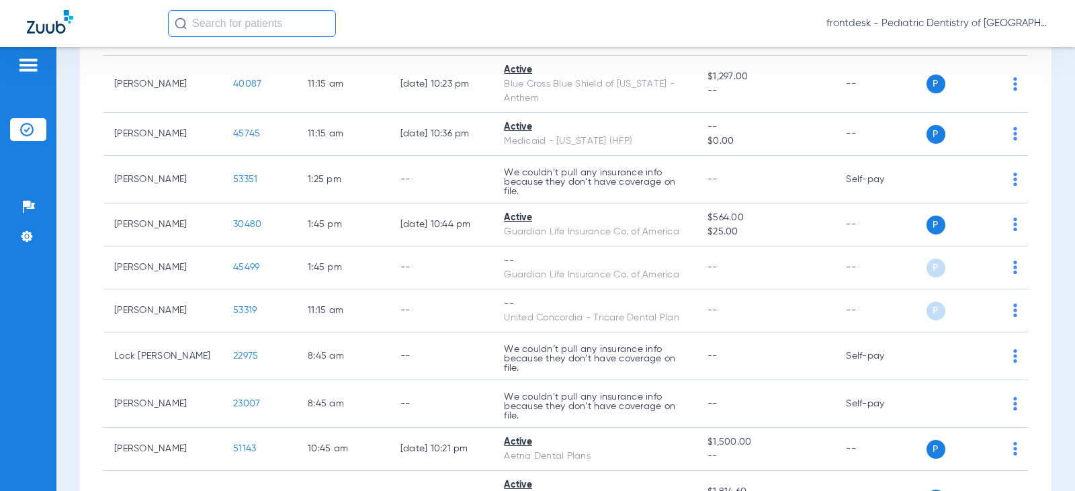
scroll to position [1746, 0]
